Goal: Task Accomplishment & Management: Manage account settings

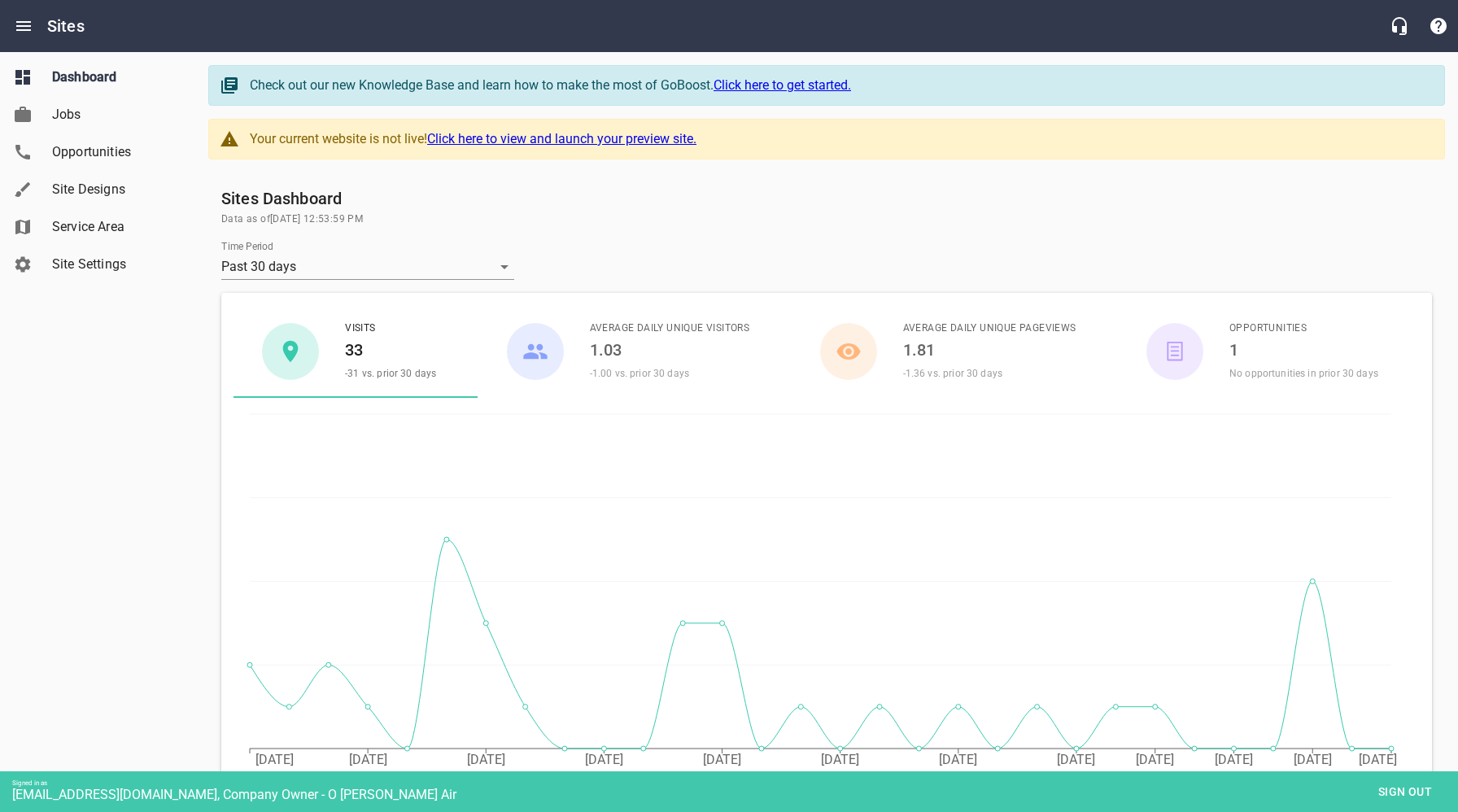
click at [89, 268] on span "Site Settings" at bounding box center [114, 264] width 123 height 20
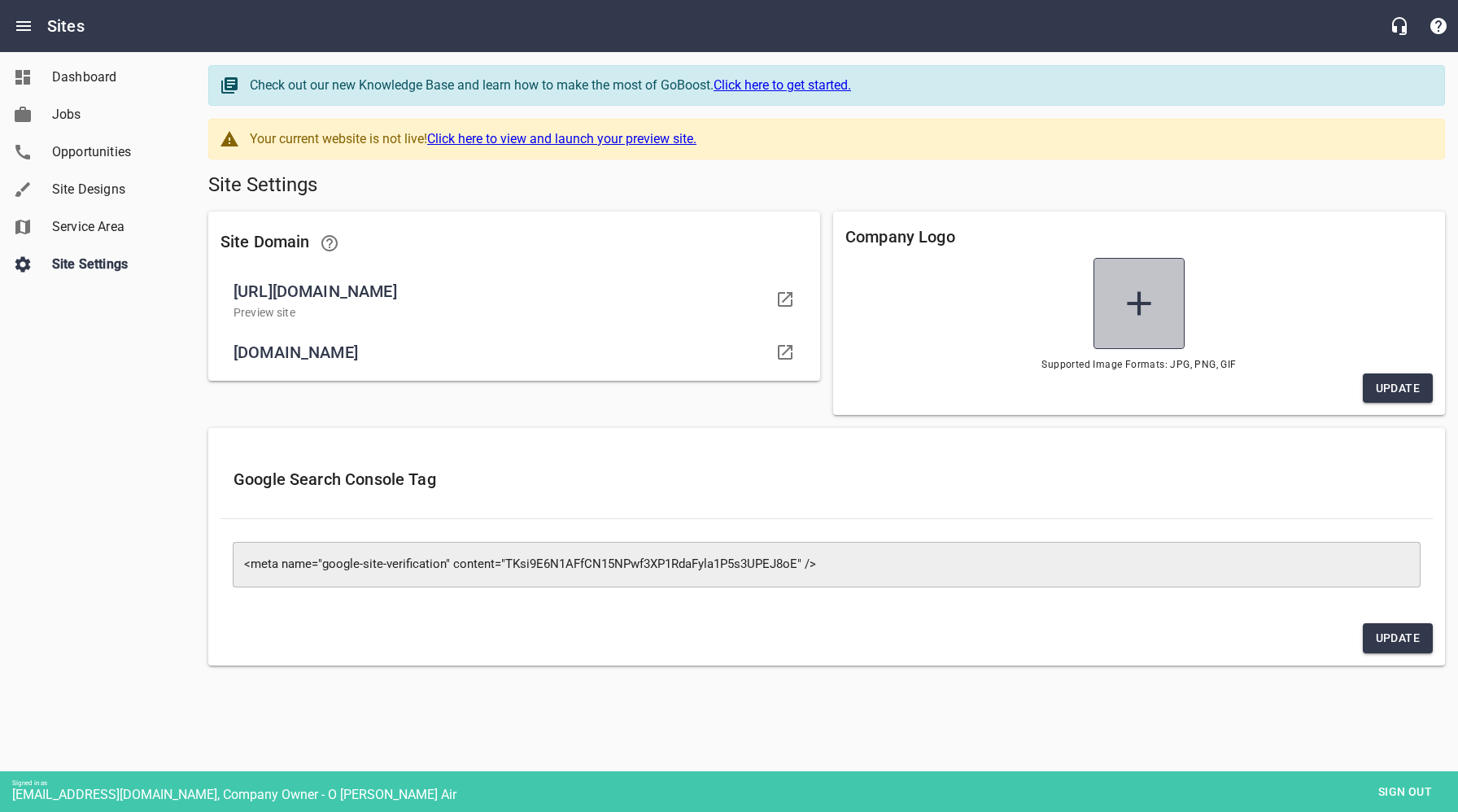
click at [1148, 302] on icon at bounding box center [1138, 302] width 23 height 23
click at [0, 0] on input "file" at bounding box center [0, 0] width 0 height 0
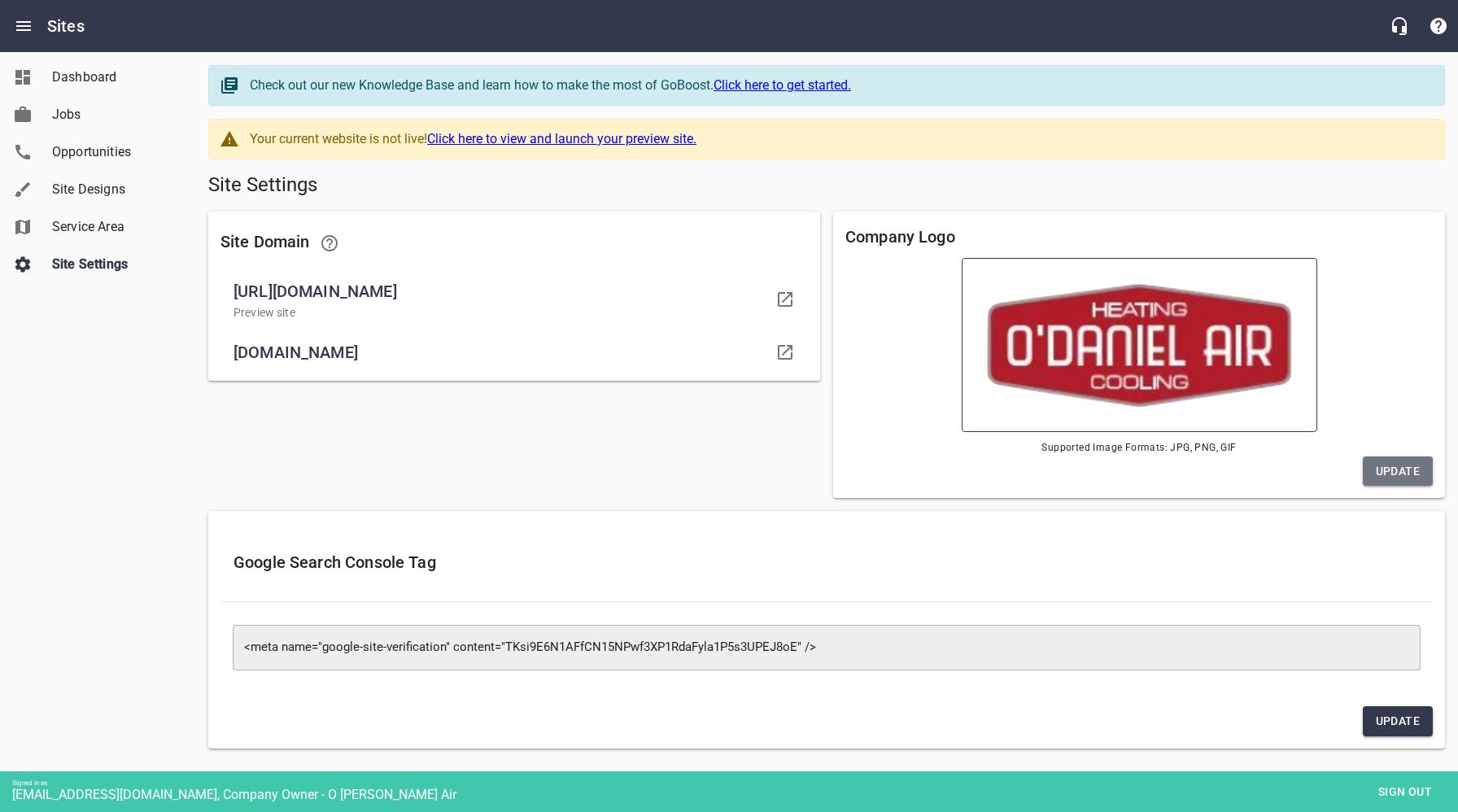
click at [1399, 471] on span "Update" at bounding box center [1397, 471] width 44 height 21
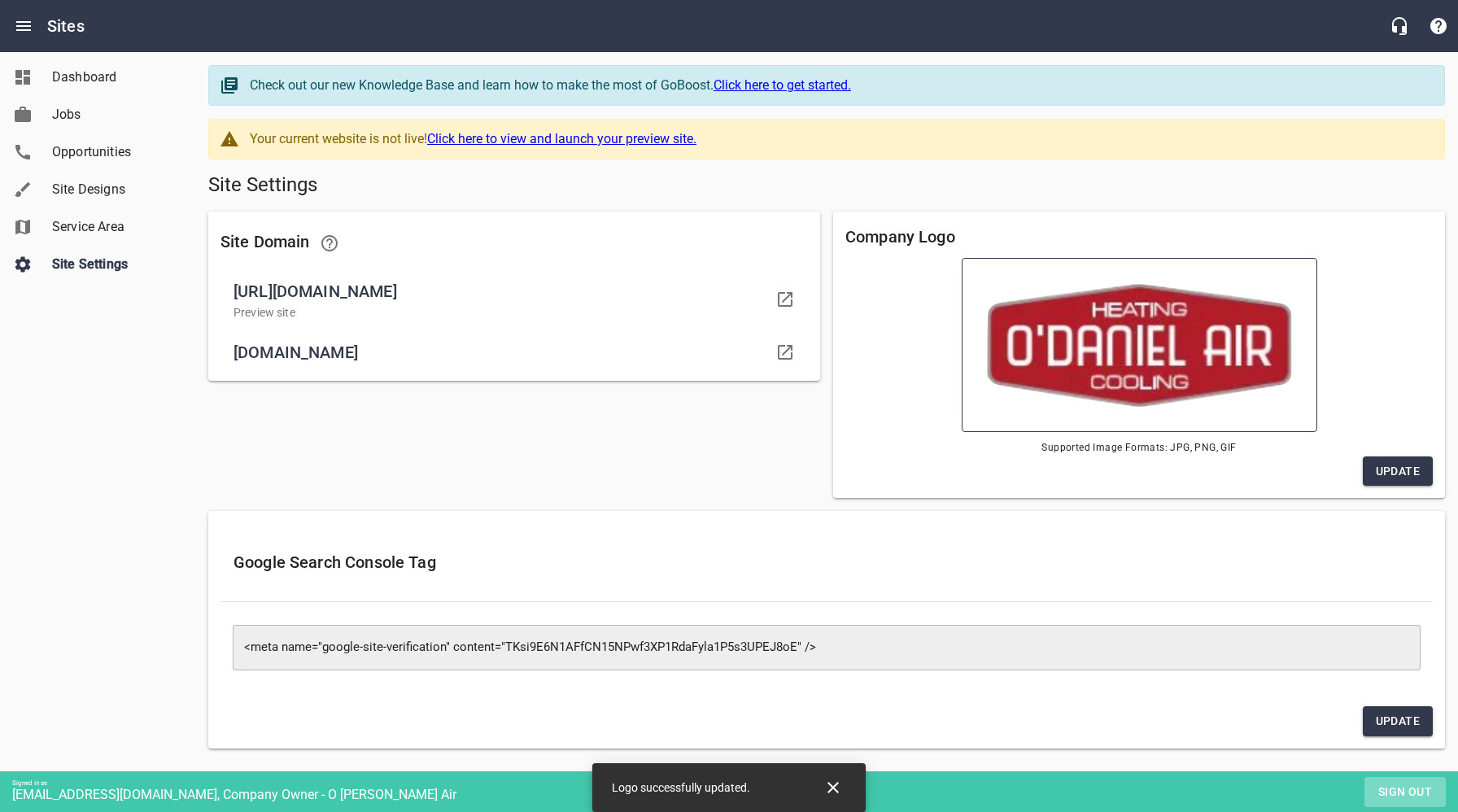
click at [1385, 795] on span "Sign out" at bounding box center [1405, 792] width 68 height 21
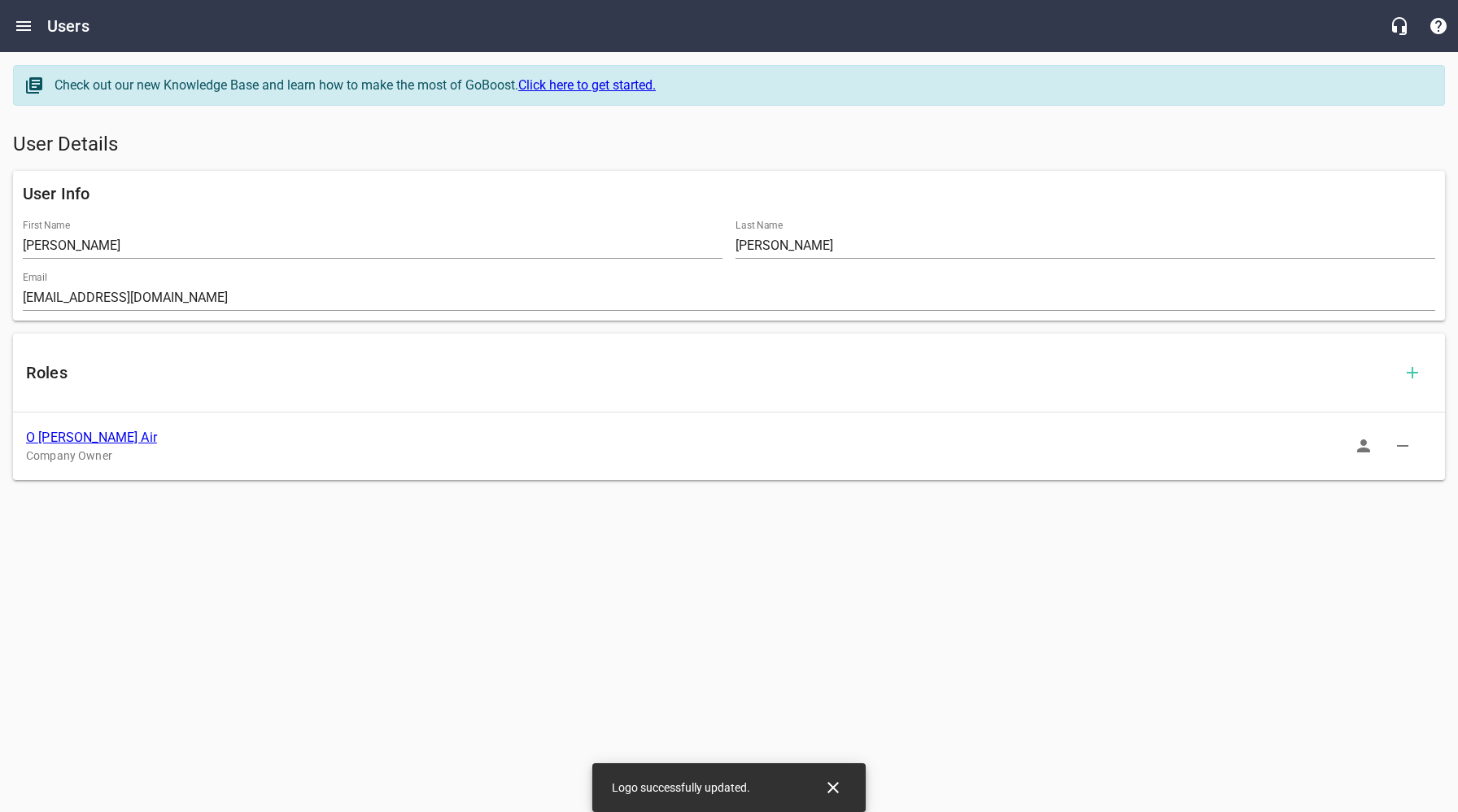
click at [79, 439] on link "O [PERSON_NAME] Air" at bounding box center [91, 437] width 131 height 16
